Goal: Information Seeking & Learning: Learn about a topic

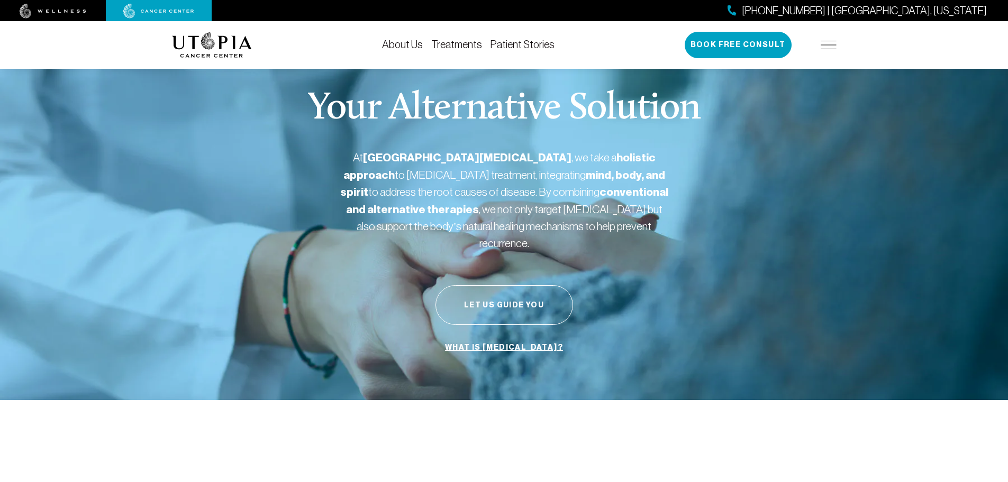
click at [807, 47] on div "About Us Treatments Patient Stories [PHONE_NUMBER] | [GEOGRAPHIC_DATA], [US_STA…" at bounding box center [504, 45] width 1008 height 48
click at [807, 47] on img at bounding box center [829, 45] width 16 height 8
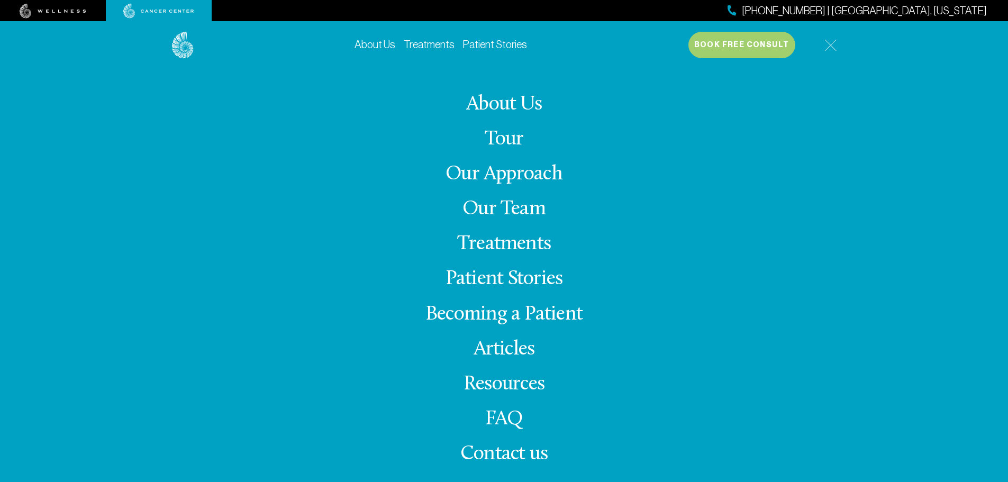
click at [496, 349] on link "Articles" at bounding box center [504, 349] width 61 height 21
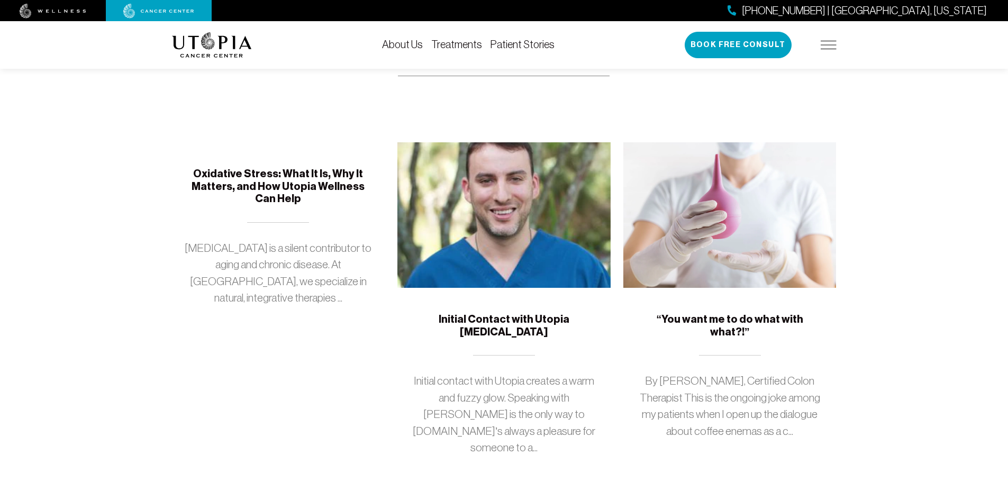
scroll to position [159, 0]
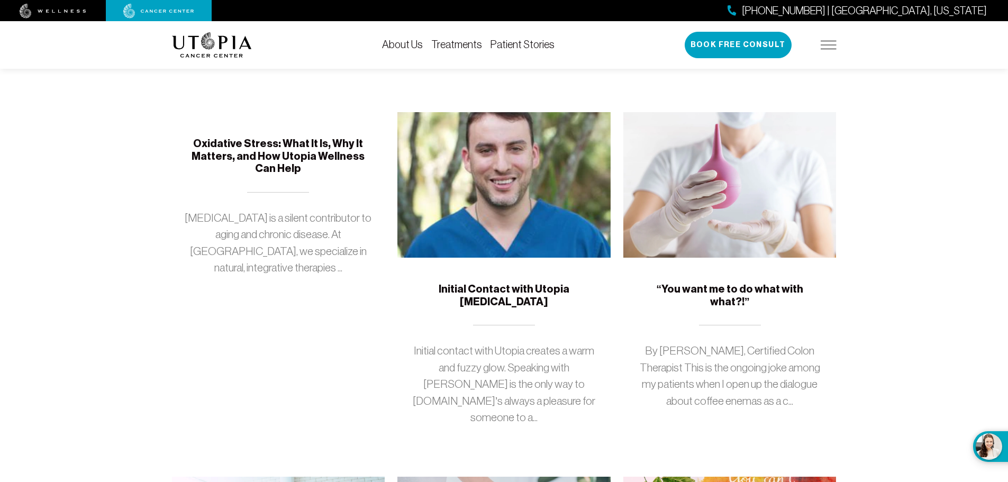
click at [319, 144] on h5 "Oxidative Stress: What It Is, Why It Matters, and How Utopia Wellness Can Help" at bounding box center [279, 157] width 188 height 38
